Goal: Information Seeking & Learning: Understand process/instructions

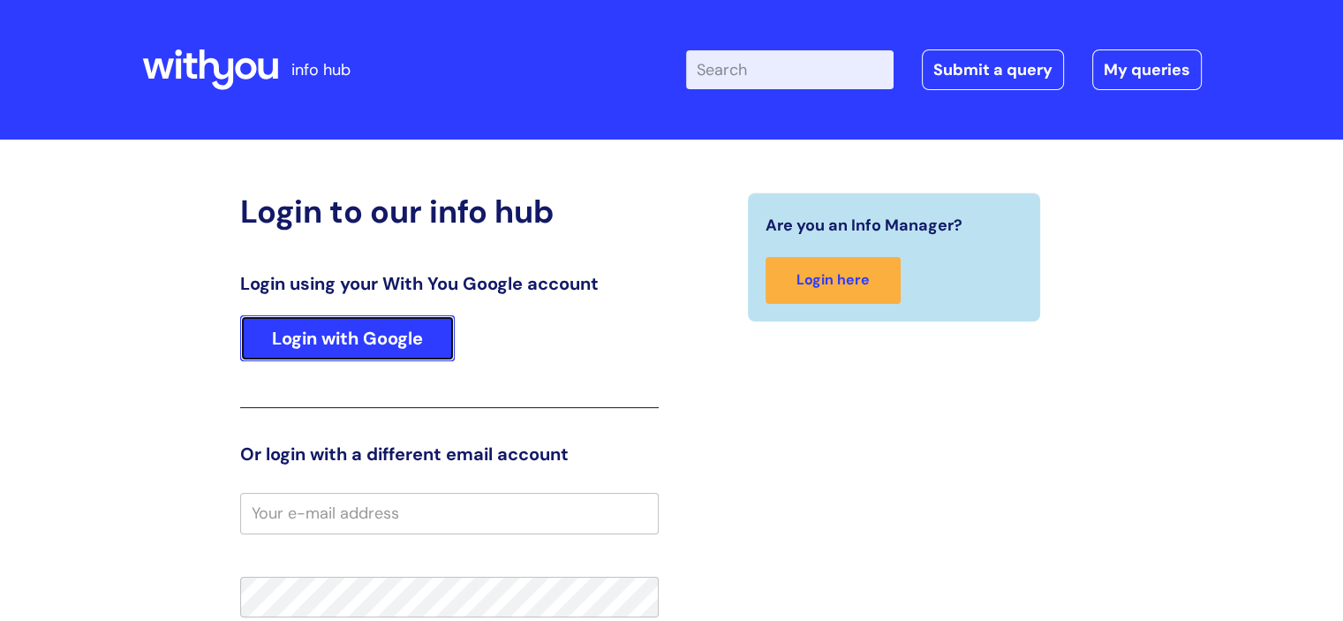
click at [410, 346] on link "Login with Google" at bounding box center [347, 338] width 215 height 46
click at [378, 342] on link "Login with Google" at bounding box center [347, 338] width 215 height 46
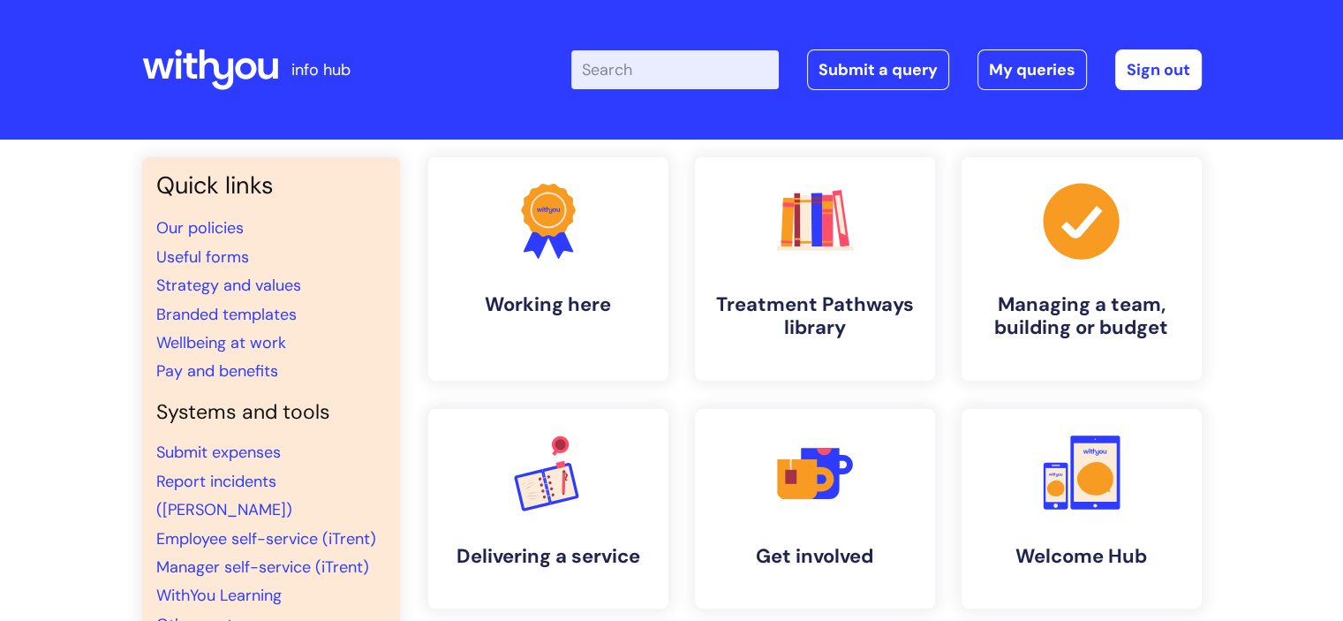
click at [312, 340] on li "Wellbeing at work" at bounding box center [271, 342] width 230 height 28
click at [785, 291] on link ".cls-1{fill:#f89b22;}.cls-1,.cls-2,.cls-3,.cls-4,.cls-5,.cls-6,.cls-7{stroke-wi…" at bounding box center [814, 268] width 244 height 227
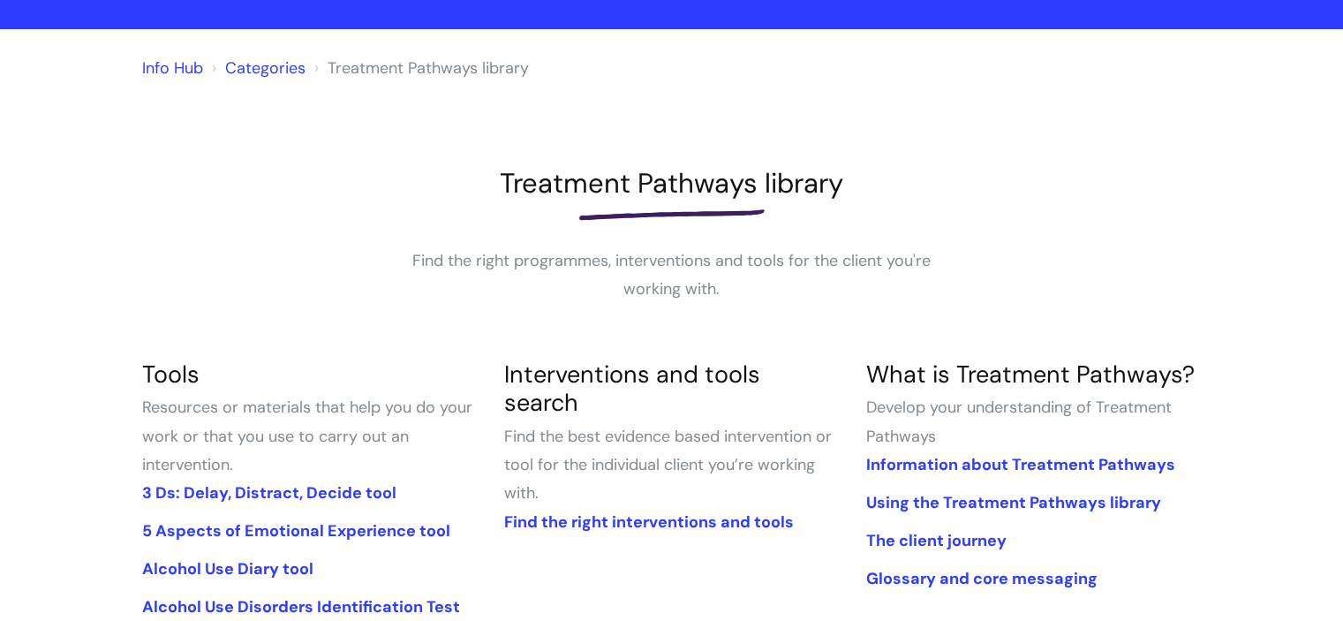
scroll to position [265, 0]
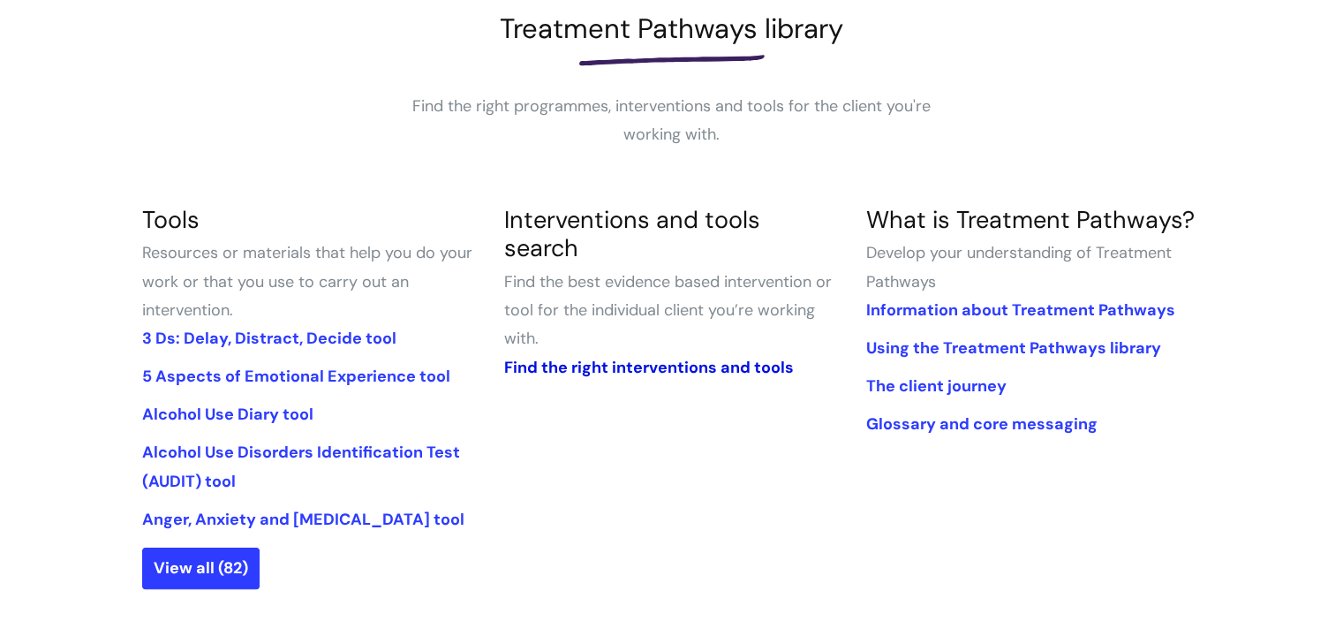
click at [615, 357] on link "Find the right interventions and tools" at bounding box center [648, 367] width 290 height 21
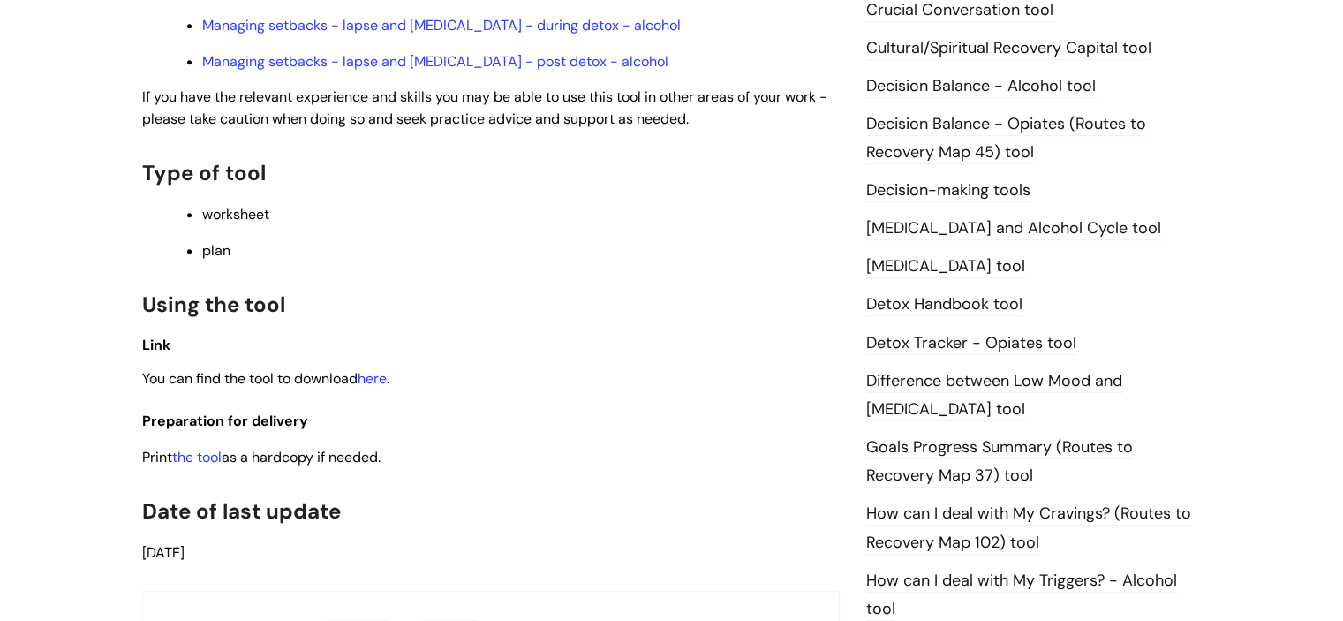
scroll to position [971, 0]
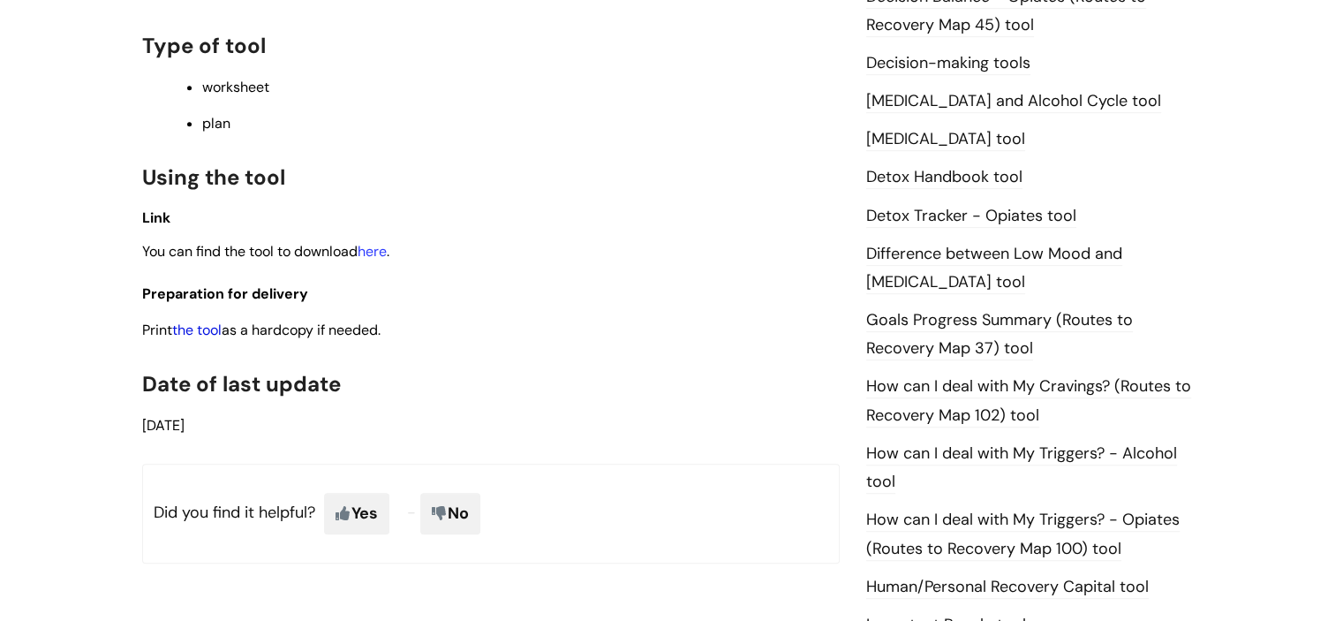
click at [214, 334] on link "the tool" at bounding box center [196, 329] width 49 height 19
